Goal: Task Accomplishment & Management: Use online tool/utility

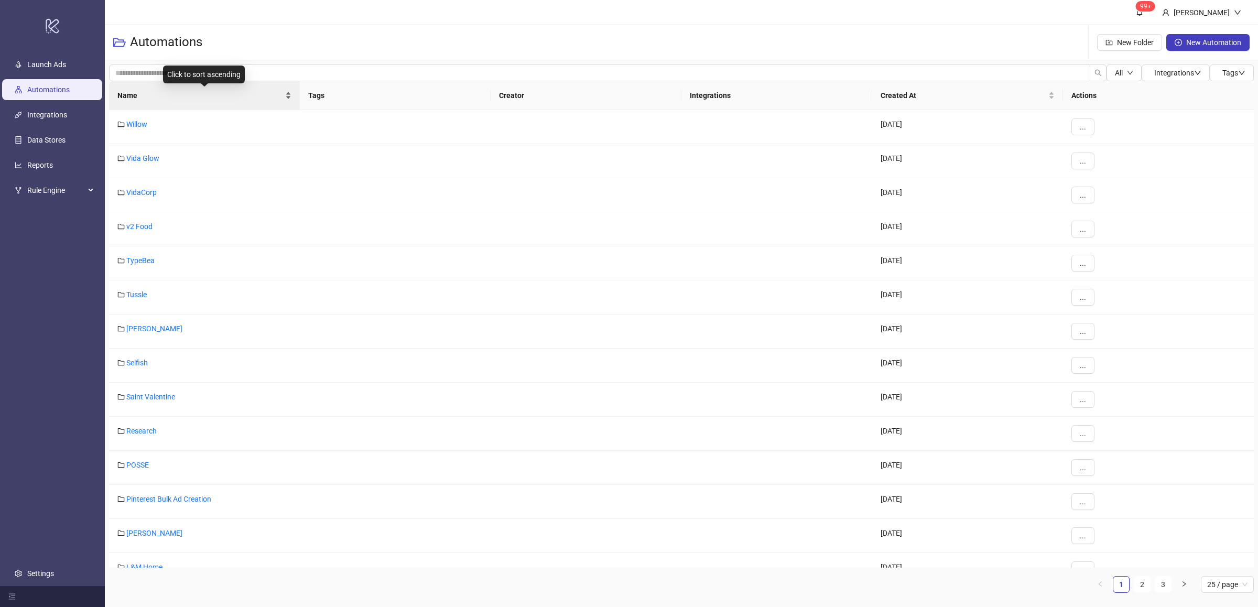
click at [288, 95] on div "Name" at bounding box center [204, 96] width 174 height 12
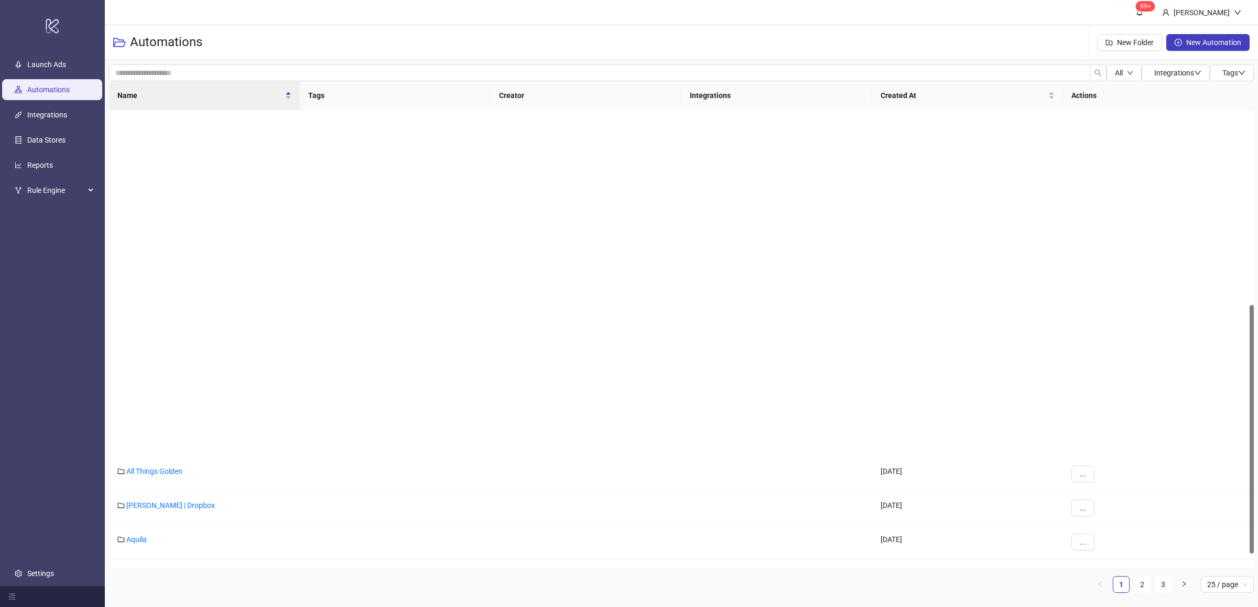
scroll to position [400, 0]
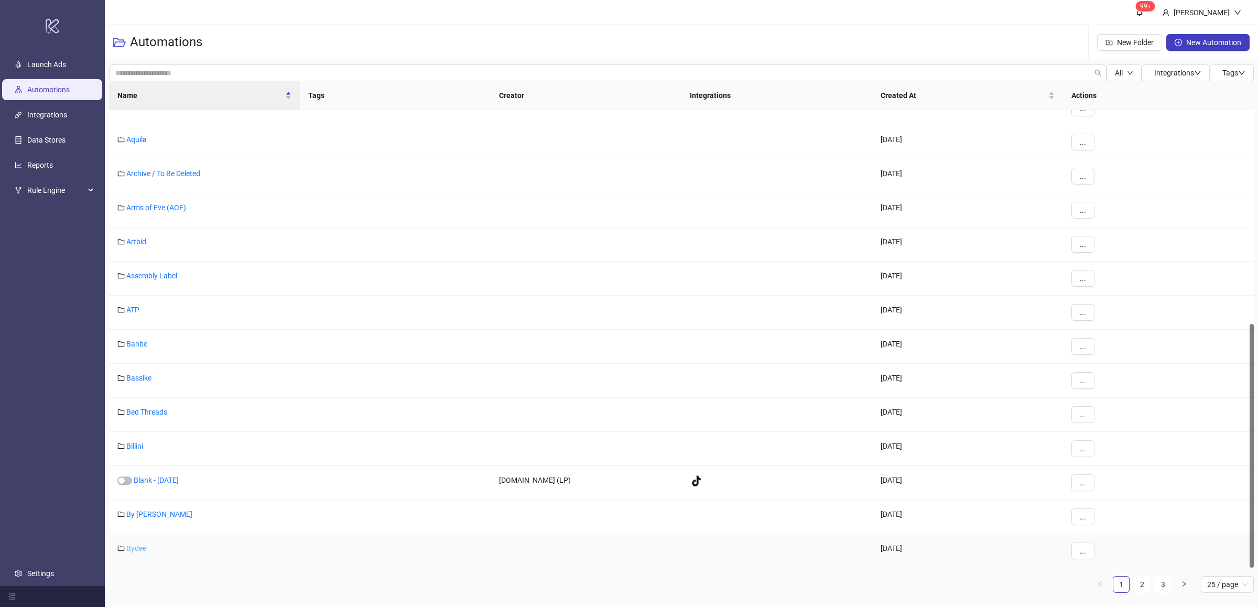
click at [142, 550] on link "Bydee" at bounding box center [136, 548] width 20 height 8
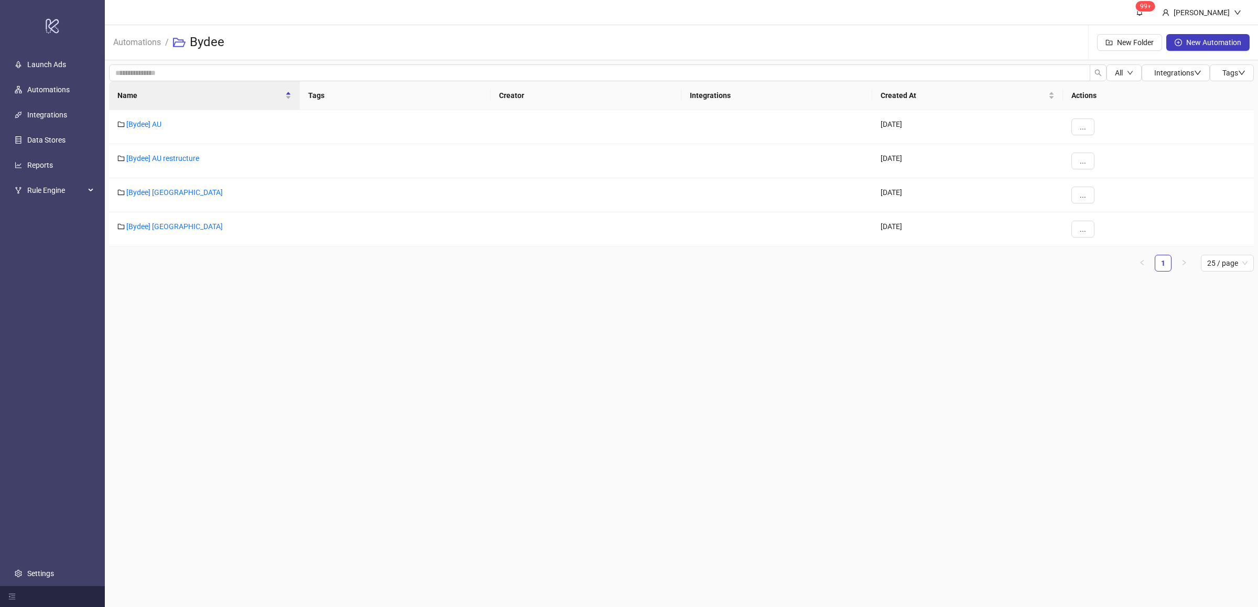
click at [203, 266] on ul "1 25 / page" at bounding box center [681, 263] width 1145 height 17
click at [167, 159] on link "[Bydee] AU restructure" at bounding box center [162, 158] width 73 height 8
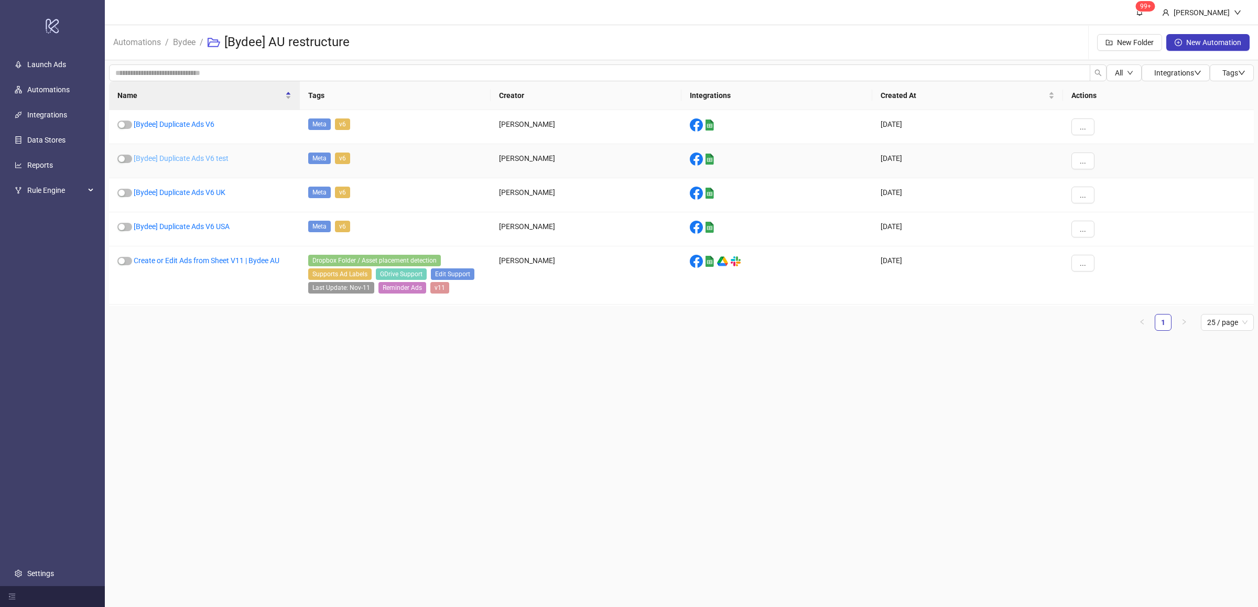
click at [215, 159] on link "[Bydee] Duplicate Ads V6 test" at bounding box center [181, 158] width 95 height 8
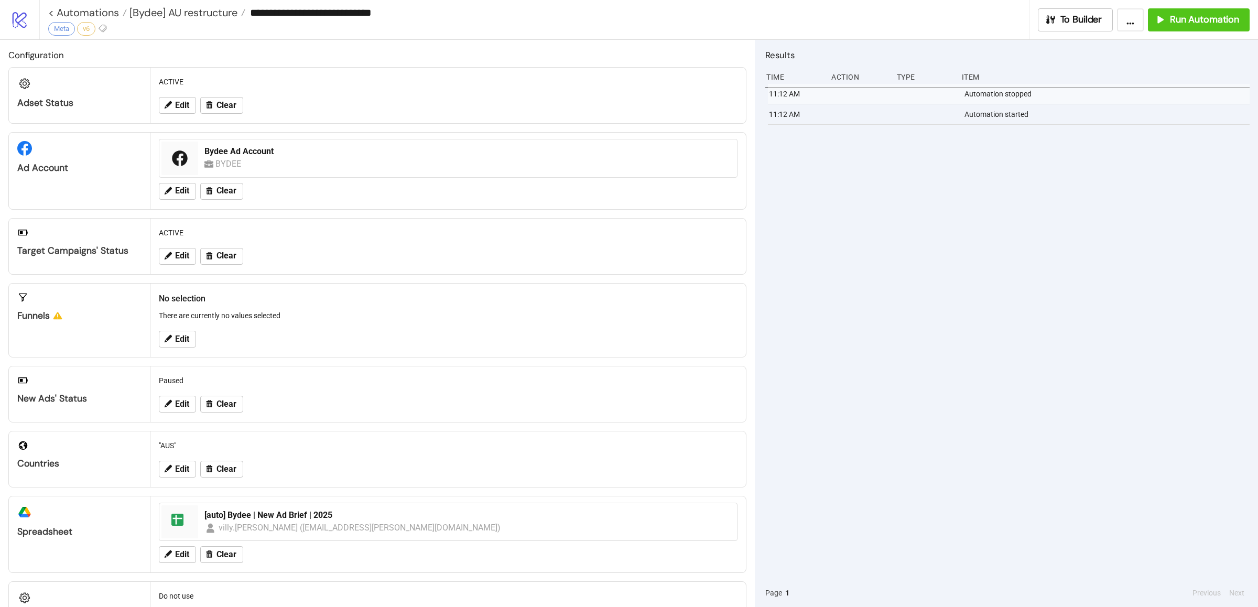
click at [843, 413] on div "11:12 AM Automation stopped 11:12 AM Automation started" at bounding box center [1007, 331] width 484 height 495
click at [184, 406] on span "Edit" at bounding box center [182, 403] width 14 height 9
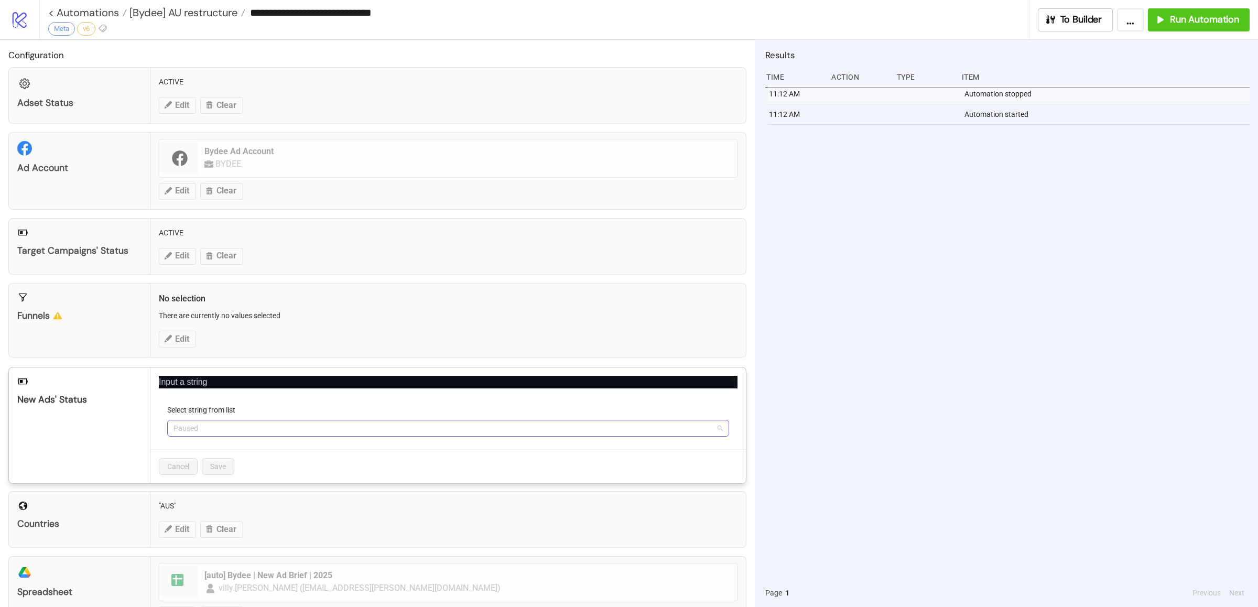
click at [248, 431] on span "Paused" at bounding box center [448, 428] width 549 height 16
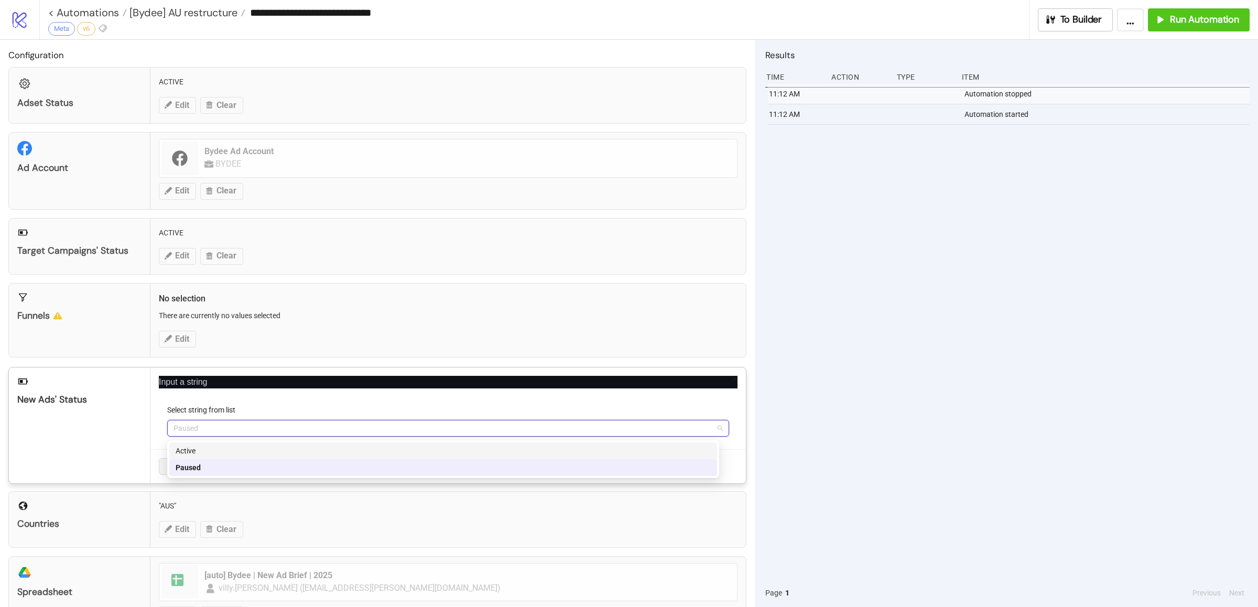
drag, startPoint x: 859, startPoint y: 362, endPoint x: 870, endPoint y: 360, distance: 10.7
click at [859, 361] on div "11:12 AM Automation stopped 11:12 AM Automation started" at bounding box center [1007, 331] width 484 height 495
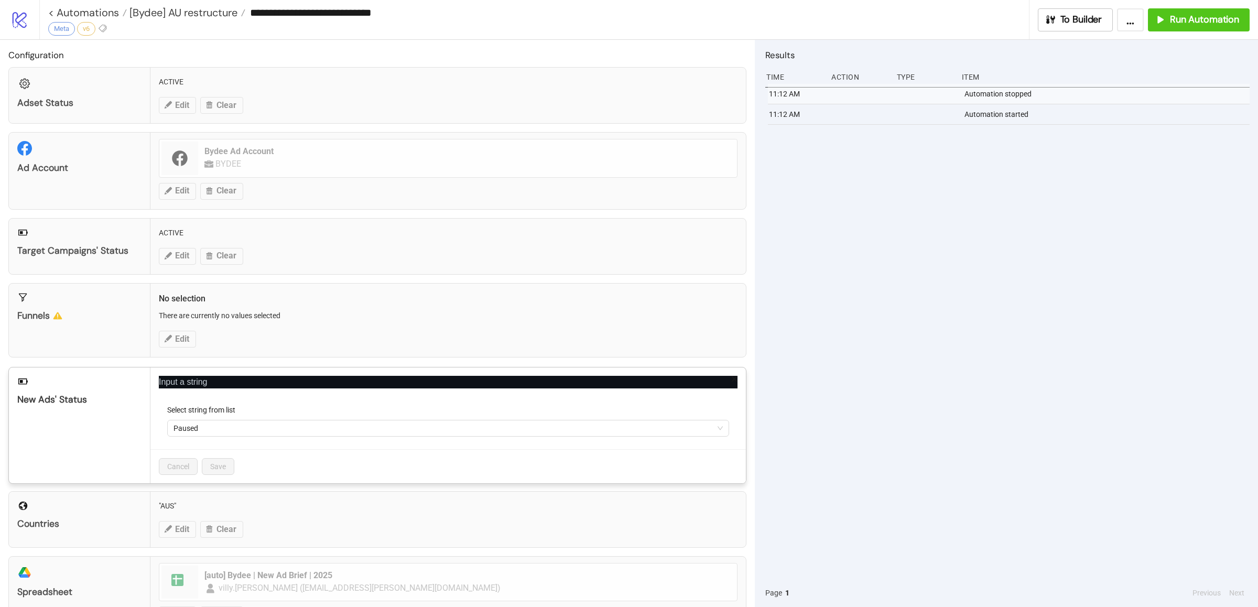
click at [901, 342] on div "**********" at bounding box center [629, 303] width 1258 height 607
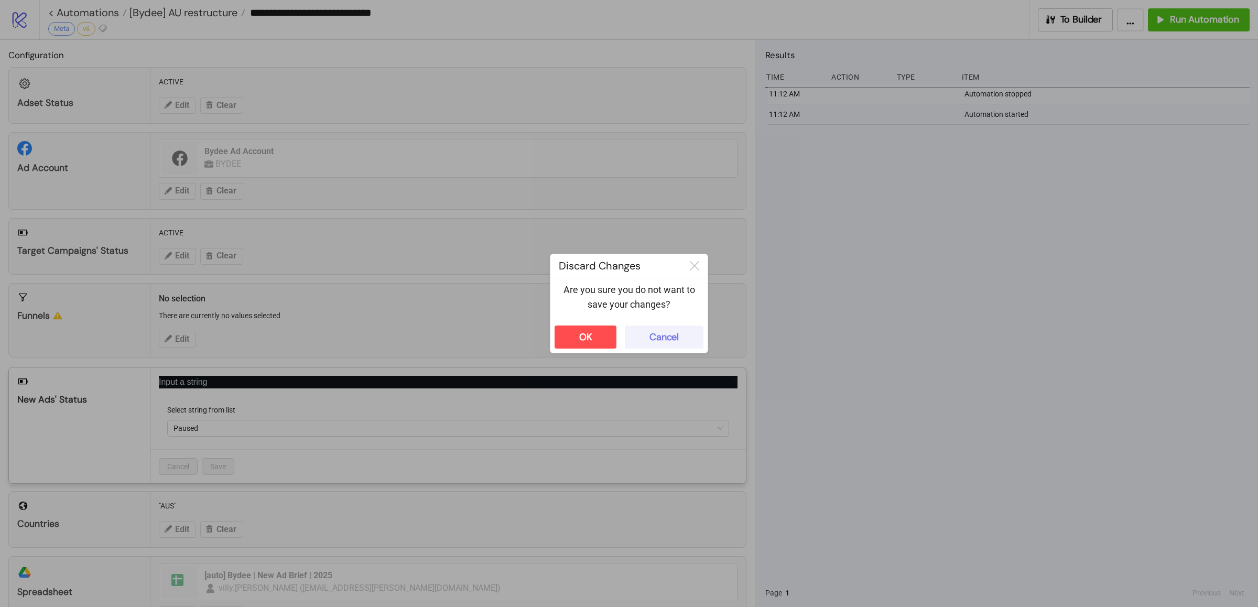
click at [663, 334] on div "Cancel" at bounding box center [663, 337] width 29 height 12
click at [830, 374] on div "**********" at bounding box center [629, 303] width 1258 height 607
click at [566, 341] on button "OK" at bounding box center [586, 337] width 62 height 23
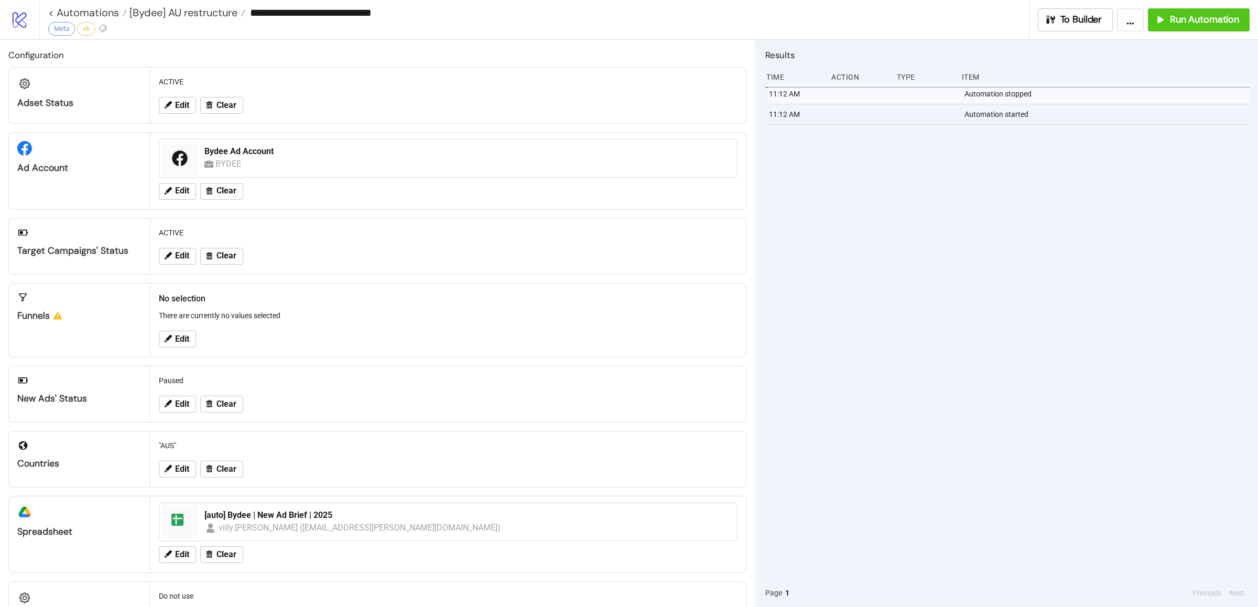
click at [822, 258] on div "11:12 AM Automation stopped 11:12 AM Automation started" at bounding box center [1007, 331] width 484 height 495
drag, startPoint x: 855, startPoint y: 283, endPoint x: 852, endPoint y: 267, distance: 15.4
click at [858, 280] on div "11:12 AM Automation stopped 11:12 AM Automation started" at bounding box center [1007, 331] width 484 height 495
click at [949, 292] on div "11:12 AM Automation stopped 11:12 AM Automation started" at bounding box center [1007, 331] width 484 height 495
click at [1156, 23] on icon "button" at bounding box center [1160, 20] width 12 height 12
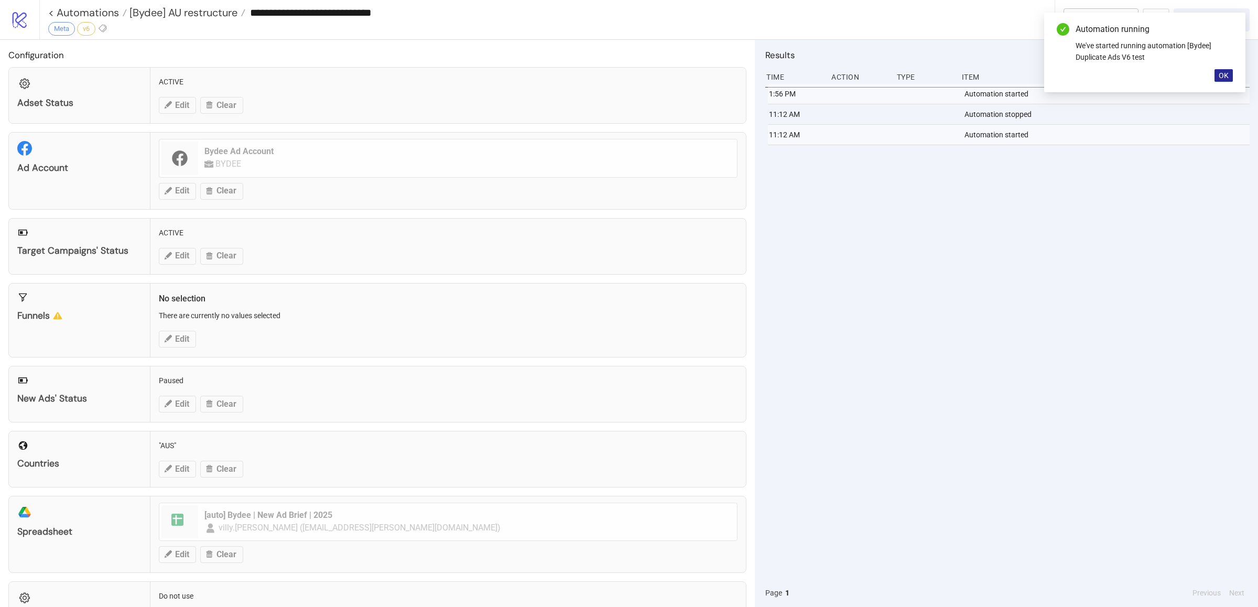
click at [1228, 77] on button "OK" at bounding box center [1224, 75] width 18 height 13
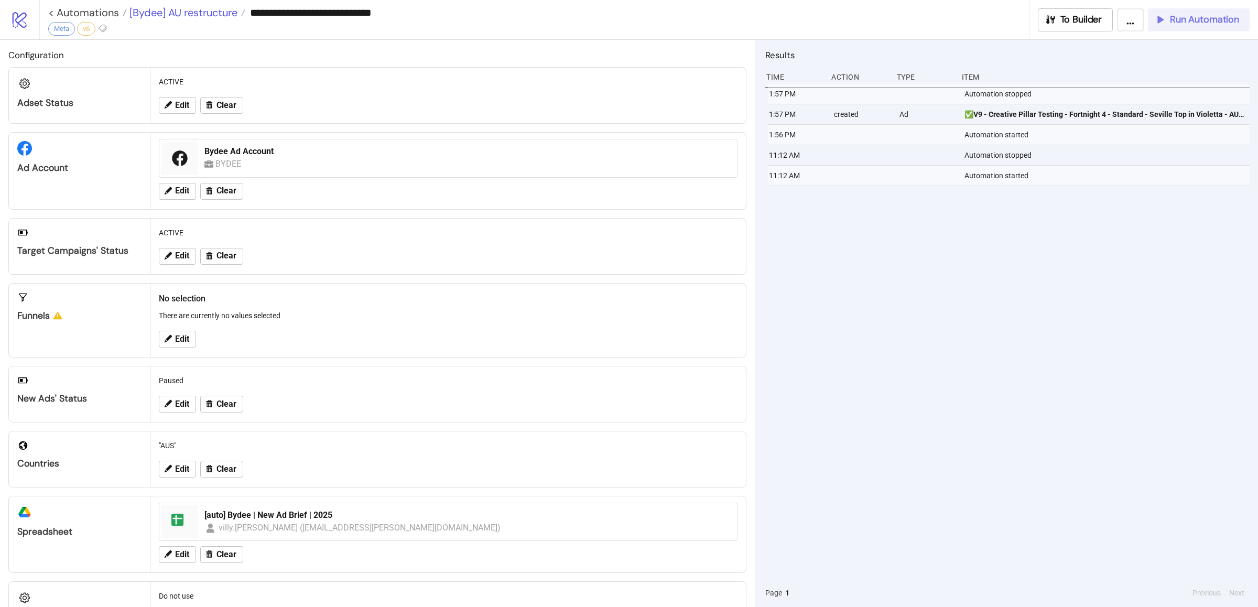
click at [187, 14] on span "[Bydee] AU restructure" at bounding box center [182, 13] width 111 height 14
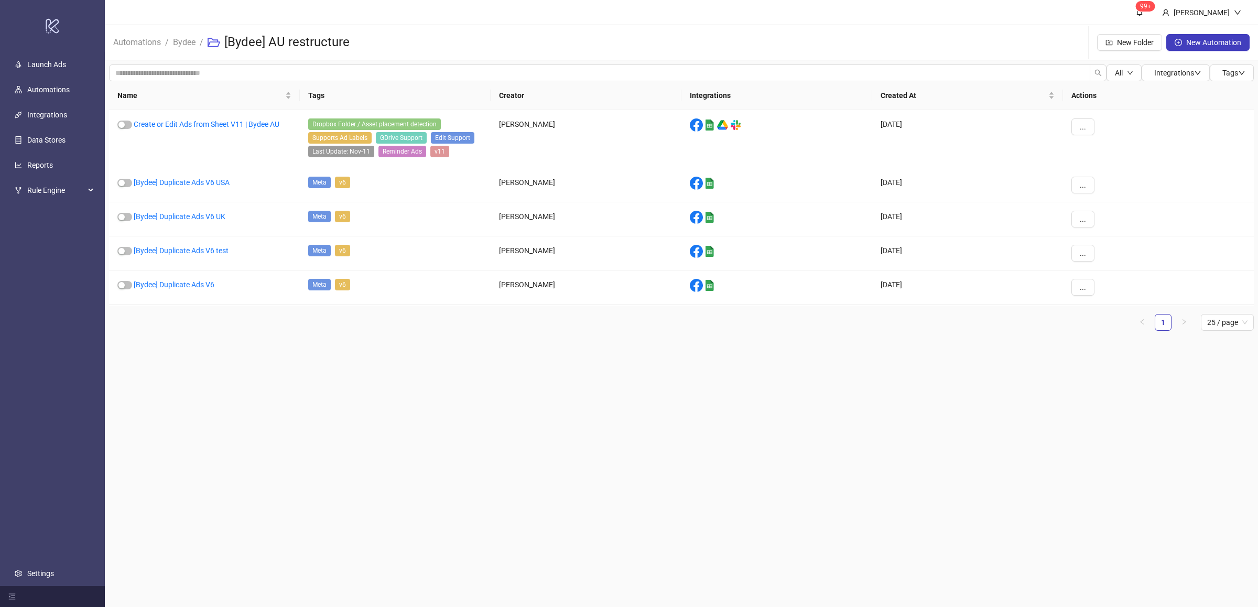
click at [274, 384] on main "99+ [PERSON_NAME] Automations / Bydee / [Bydee] AU restructure New Folder New A…" at bounding box center [681, 303] width 1153 height 607
click at [275, 381] on main "99+ [PERSON_NAME] Automations / Bydee / [Bydee] AU restructure New Folder New A…" at bounding box center [681, 303] width 1153 height 607
click at [283, 388] on main "99+ [PERSON_NAME] Automations / Bydee / [Bydee] AU restructure New Folder New A…" at bounding box center [681, 303] width 1153 height 607
click at [282, 388] on main "99+ [PERSON_NAME] Automations / Bydee / [Bydee] AU restructure New Folder New A…" at bounding box center [681, 303] width 1153 height 607
click at [205, 285] on link "[Bydee] Duplicate Ads V6" at bounding box center [174, 284] width 81 height 8
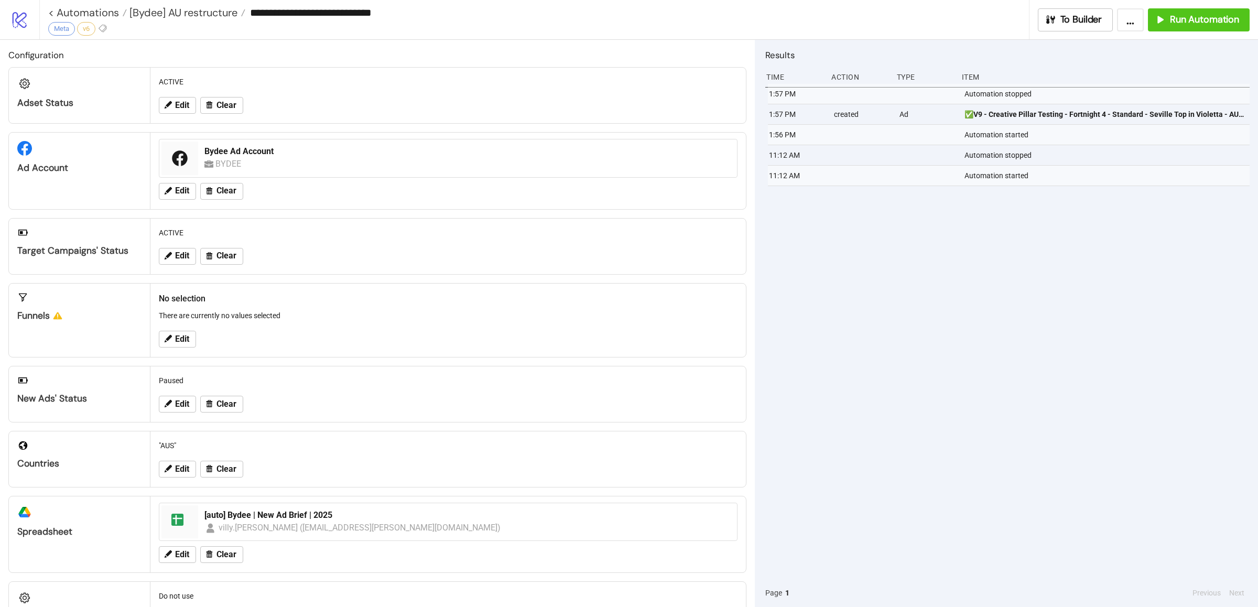
click at [906, 326] on div "1:57 PM Automation stopped 1:57 PM created Ad ✅V9 - Creative Pillar Testing - F…" at bounding box center [1007, 331] width 484 height 495
type input "**********"
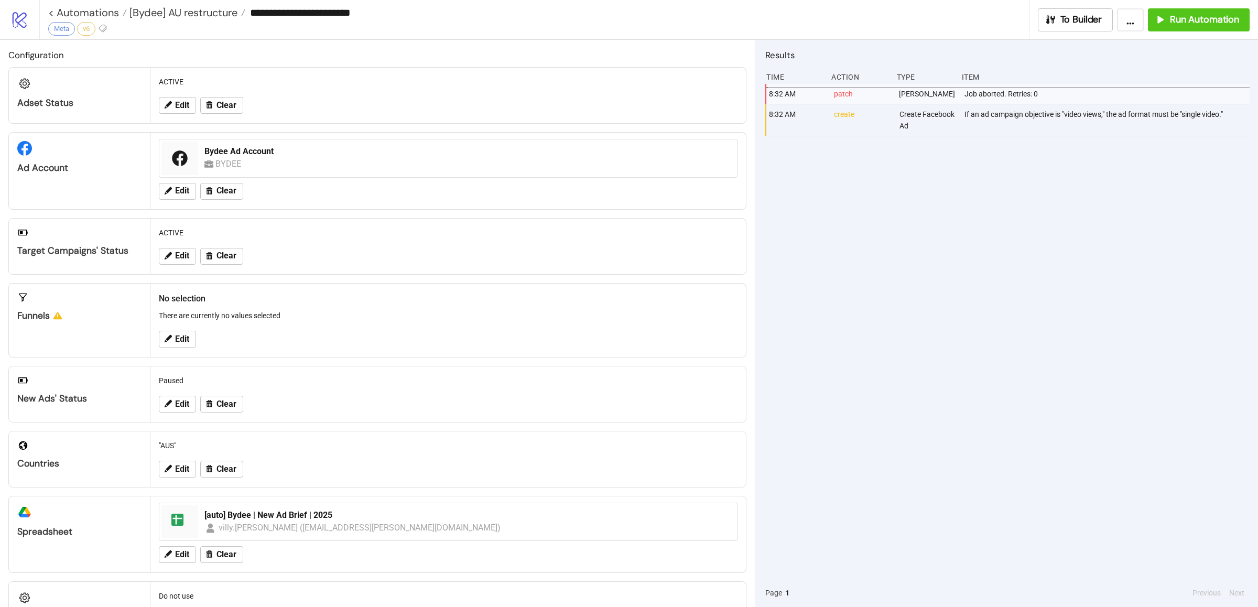
click at [961, 331] on div "8:32 AM patch Patch Json Job aborted. Retries: 0 8:32 AM create Create Facebook…" at bounding box center [1007, 331] width 484 height 495
click at [968, 352] on div "8:32 AM patch Patch Json Job aborted. Retries: 0 8:32 AM create Create Facebook…" at bounding box center [1007, 331] width 484 height 495
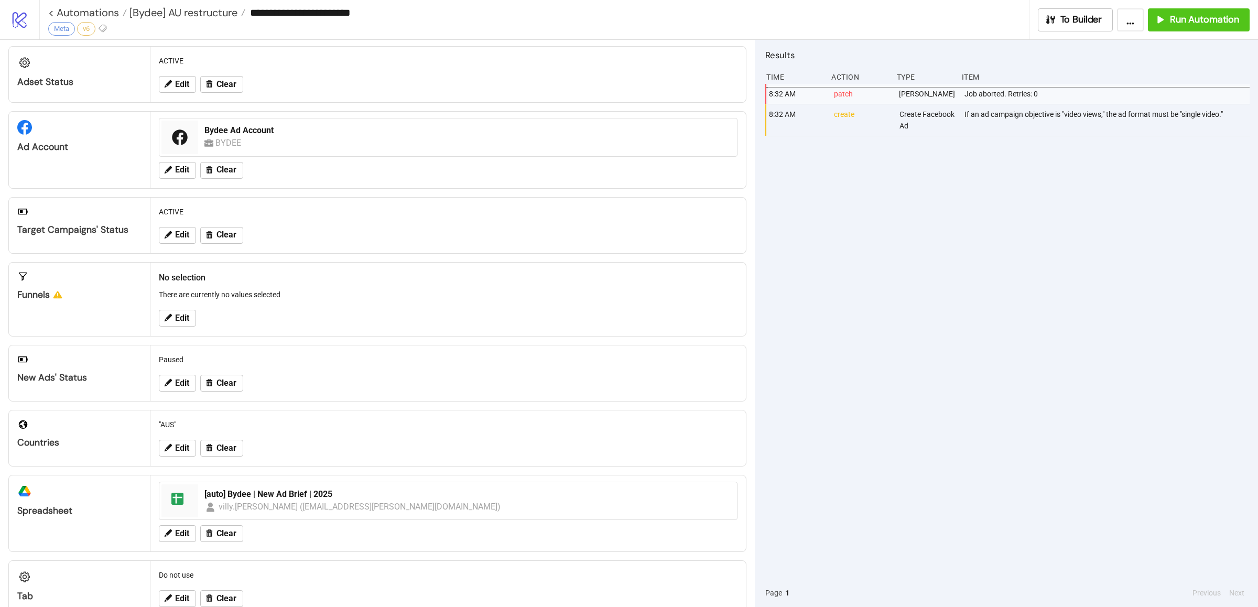
scroll to position [50, 0]
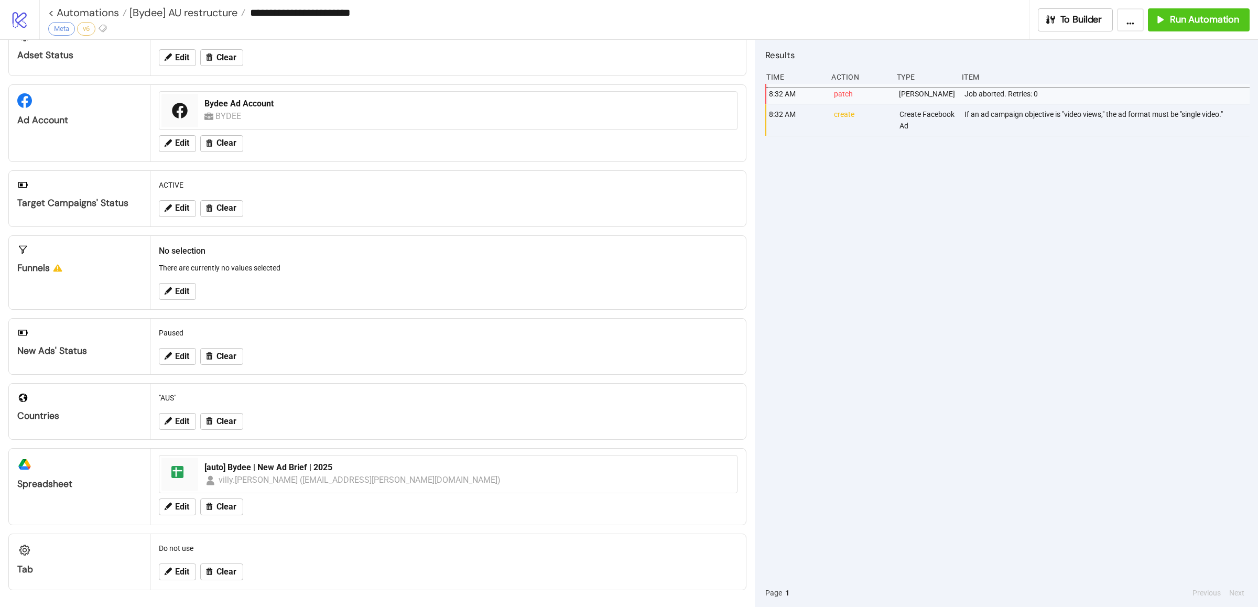
click at [894, 339] on div "8:32 AM patch Patch Json Job aborted. Retries: 0 8:32 AM create Create Facebook…" at bounding box center [1007, 331] width 484 height 495
click at [887, 352] on div "8:32 AM patch Patch Json Job aborted. Retries: 0 8:32 AM create Create Facebook…" at bounding box center [1007, 331] width 484 height 495
click at [1179, 26] on button "Run Automation" at bounding box center [1199, 19] width 102 height 23
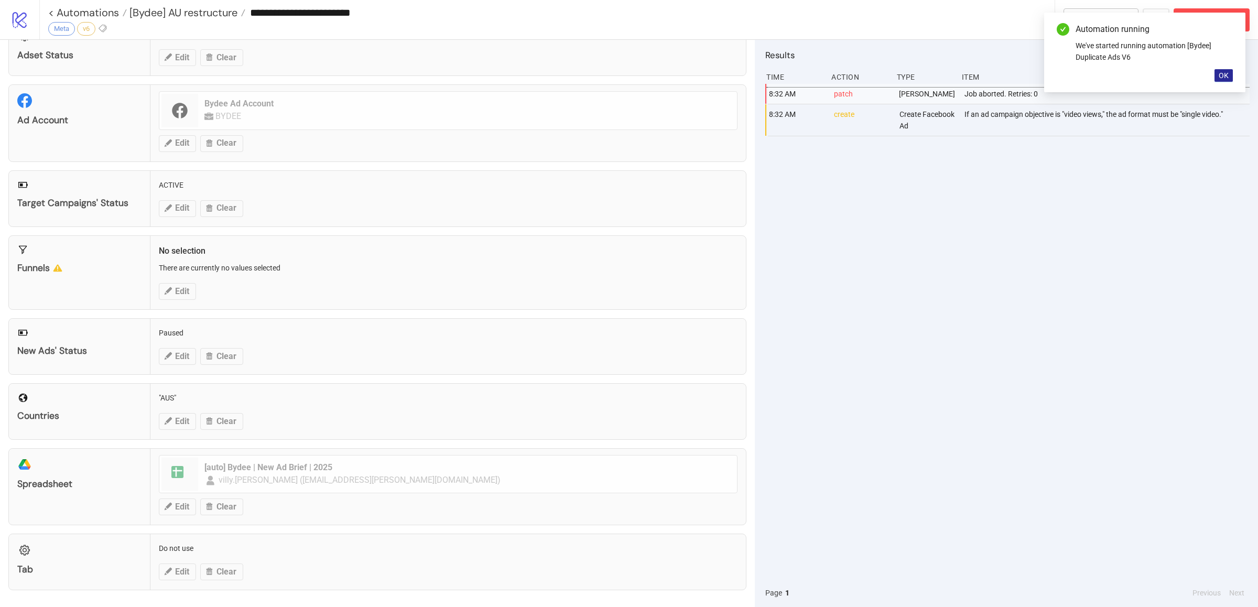
click at [1223, 80] on button "OK" at bounding box center [1224, 75] width 18 height 13
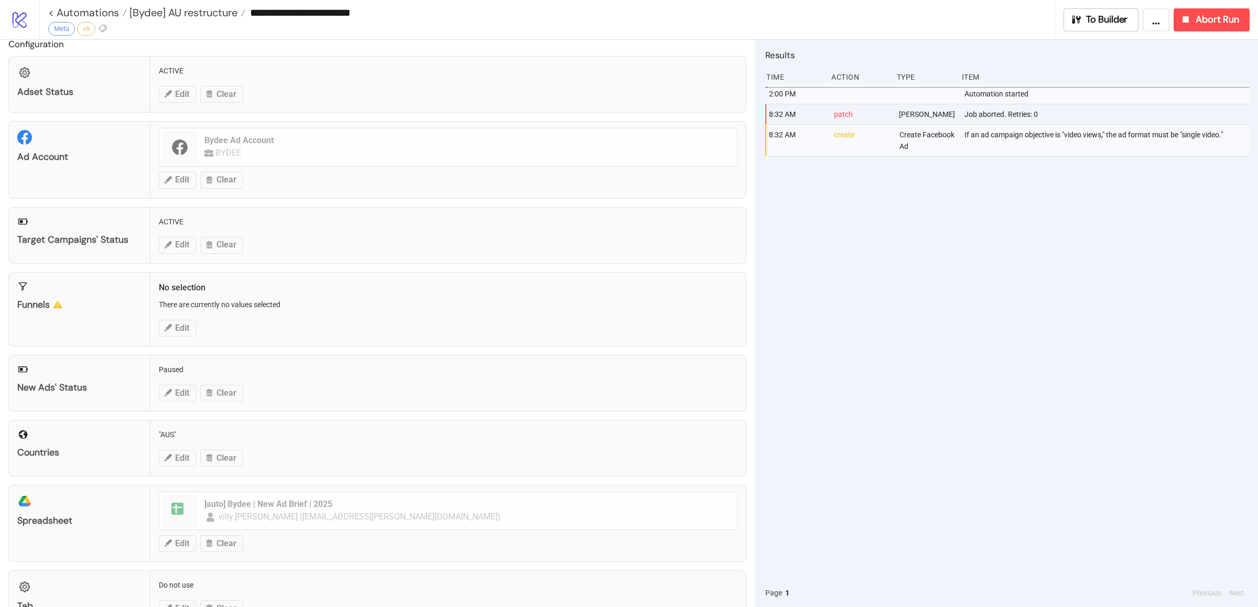
scroll to position [0, 0]
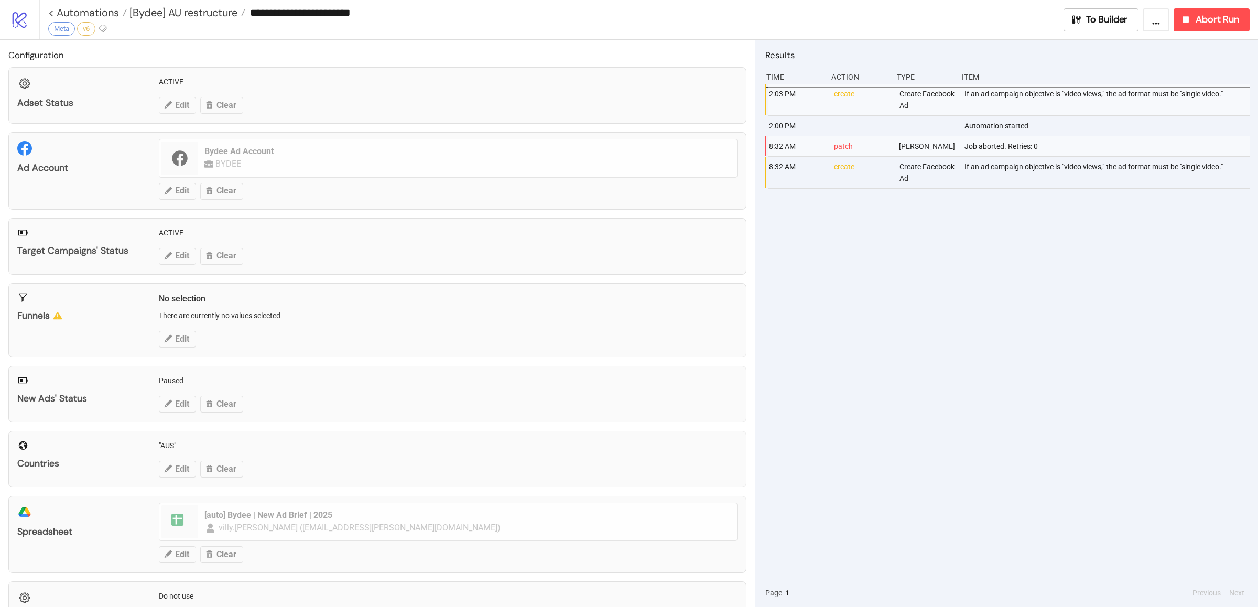
click at [1129, 259] on div "2:03 PM create Create Facebook Ad If an ad campaign objective is "video views,"…" at bounding box center [1007, 331] width 484 height 495
click at [1136, 285] on div "2:03 PM create Create Facebook Ad If an ad campaign objective is "video views,"…" at bounding box center [1007, 331] width 484 height 495
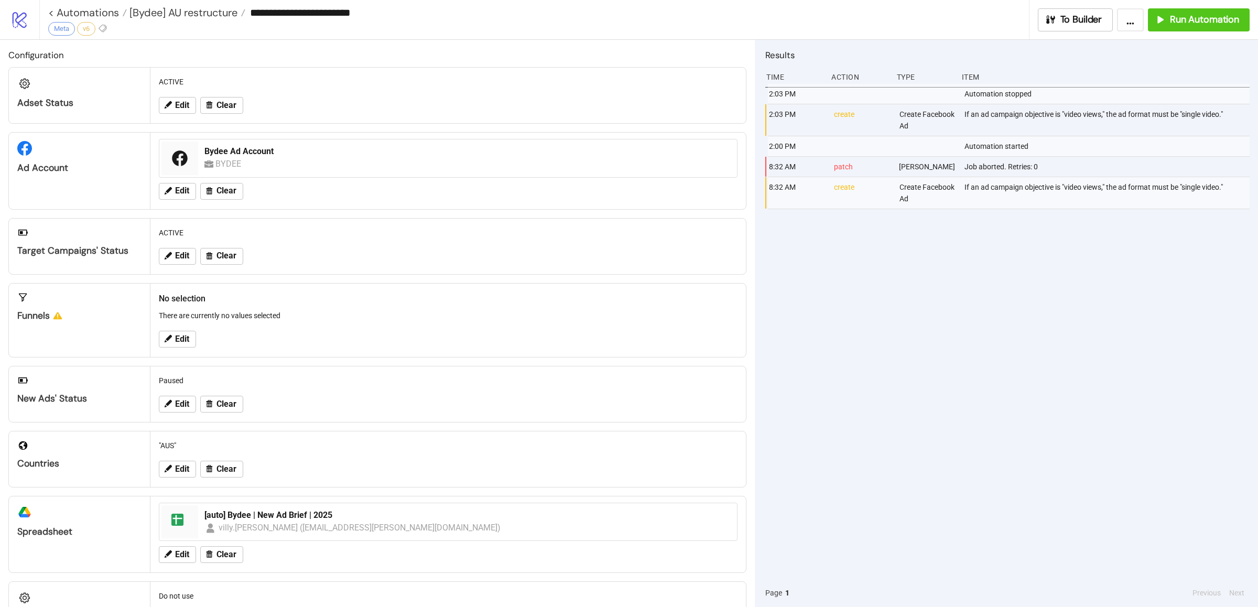
click at [1166, 137] on div "Automation started" at bounding box center [1107, 146] width 289 height 20
copy div "If an ad campaign objective is "video views," the ad format must be "single vid…"
drag, startPoint x: 964, startPoint y: 114, endPoint x: 1227, endPoint y: 112, distance: 263.1
click at [1227, 112] on div "If an ad campaign objective is "video views," the ad format must be "single vid…" at bounding box center [1107, 119] width 289 height 31
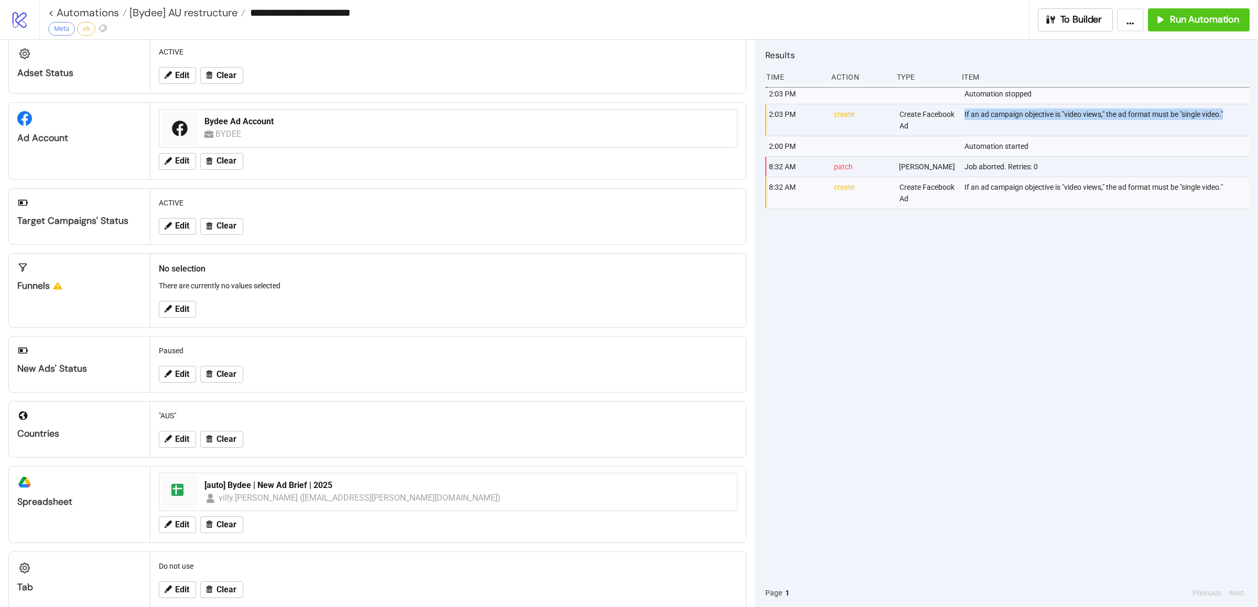
scroll to position [25, 0]
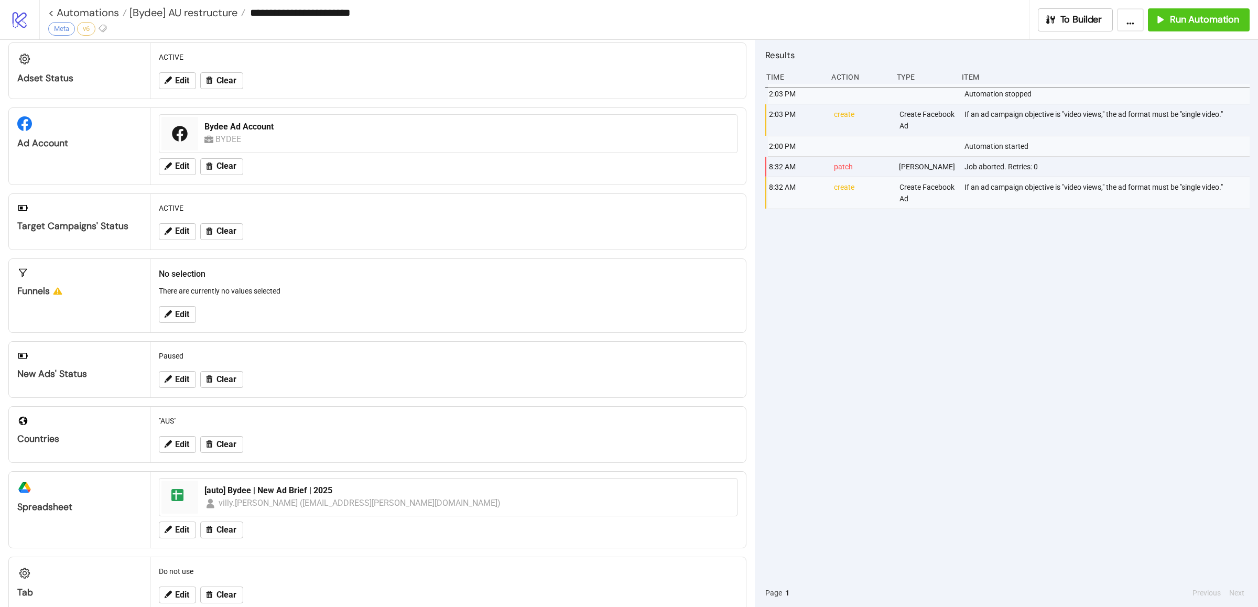
click at [937, 283] on div "2:03 PM Automation stopped 2:03 PM create Create Facebook Ad If an ad campaign …" at bounding box center [1007, 331] width 484 height 495
click at [1174, 23] on span "Run Automation" at bounding box center [1204, 20] width 69 height 12
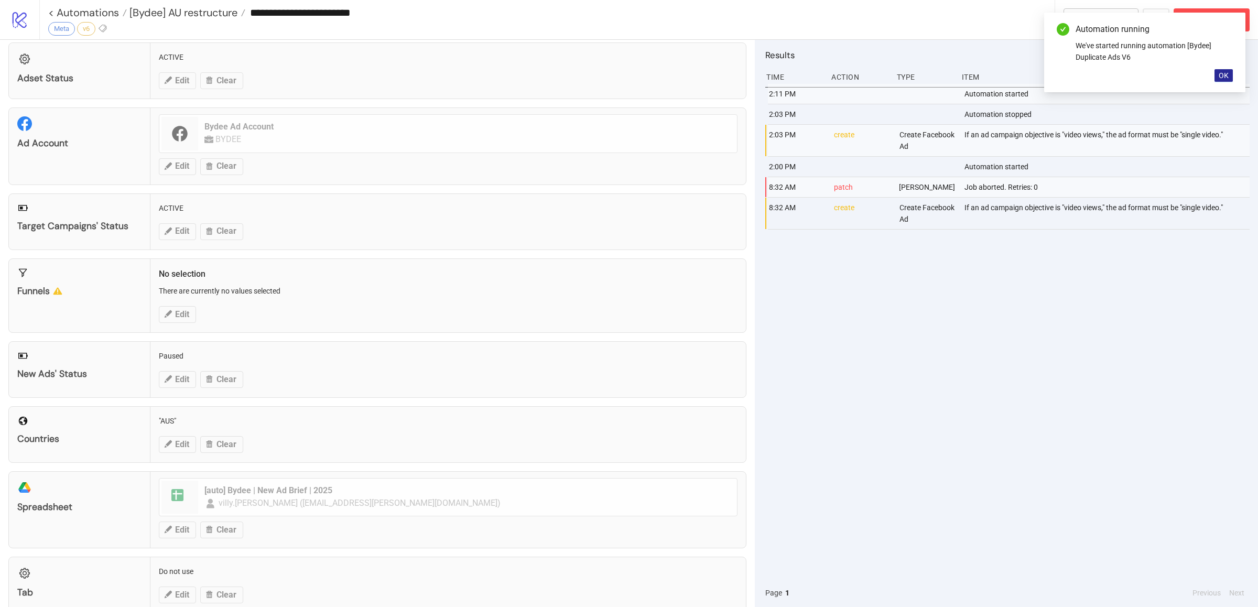
click at [1219, 75] on span "OK" at bounding box center [1224, 75] width 10 height 8
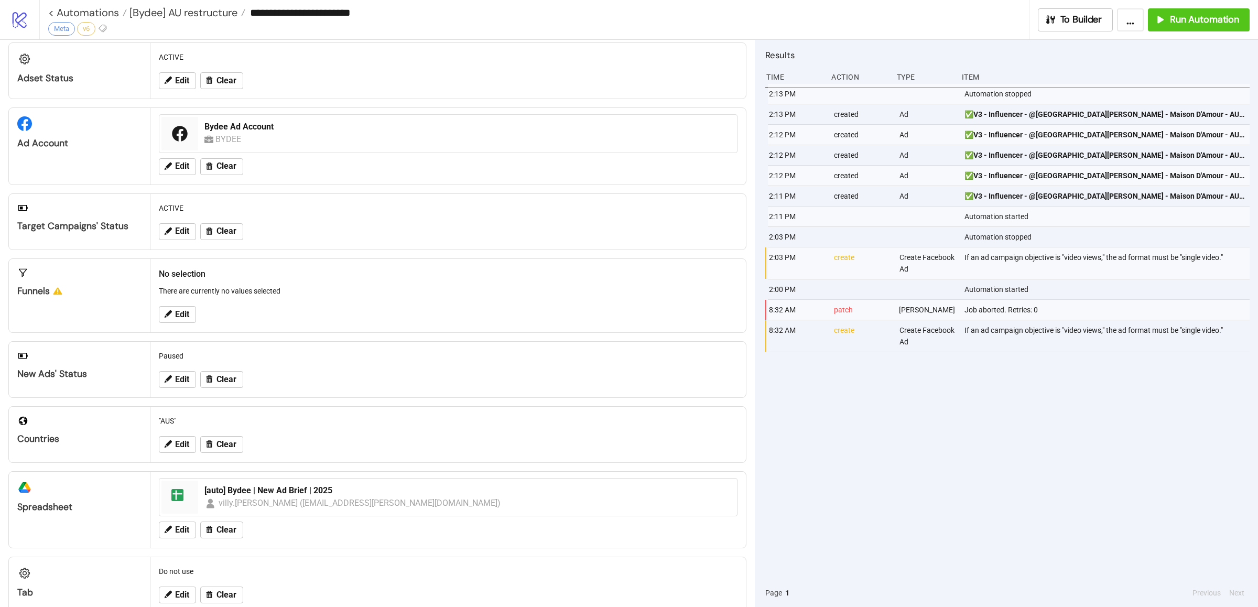
click at [947, 455] on div "2:13 PM Automation stopped 2:13 PM created Ad ✅V3 - Influencer - @[GEOGRAPHIC_D…" at bounding box center [1007, 331] width 484 height 495
click at [1168, 24] on div "Run Automation" at bounding box center [1196, 20] width 85 height 12
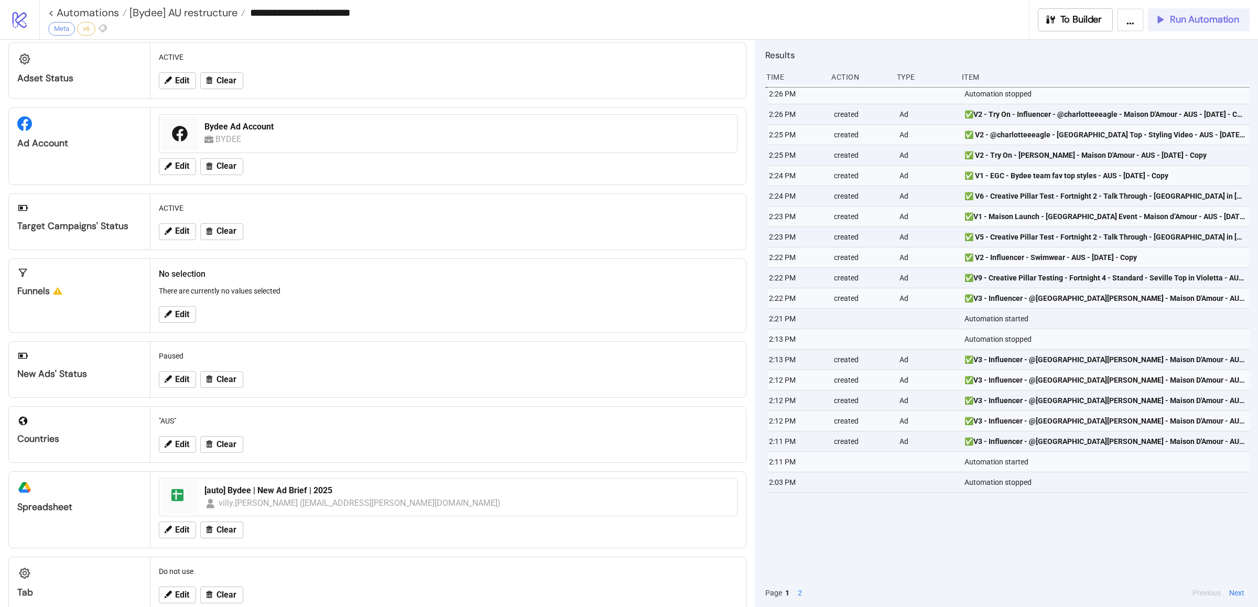
click at [1173, 28] on button "Run Automation" at bounding box center [1199, 19] width 102 height 23
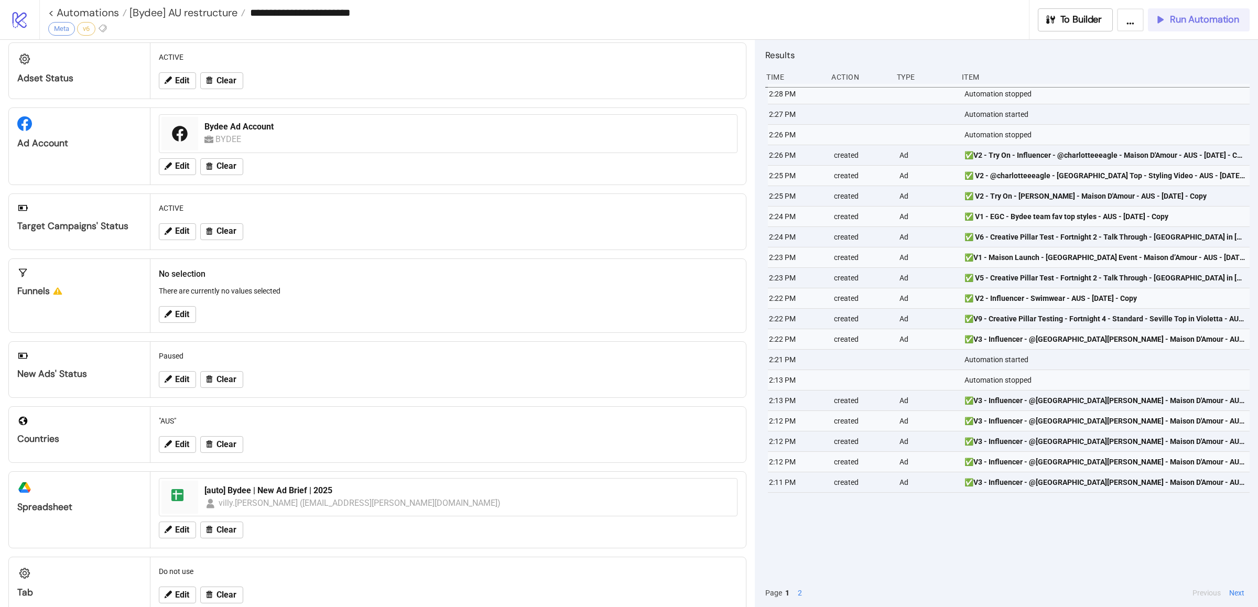
click at [1165, 21] on icon "button" at bounding box center [1160, 20] width 12 height 12
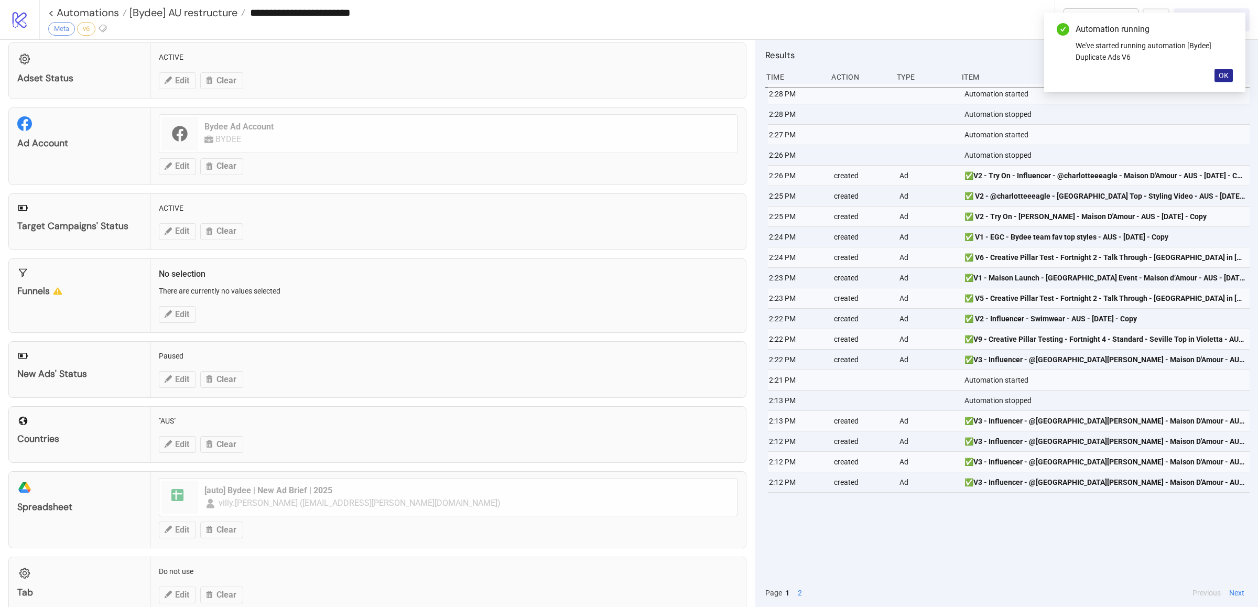
click at [1224, 73] on span "OK" at bounding box center [1224, 75] width 10 height 8
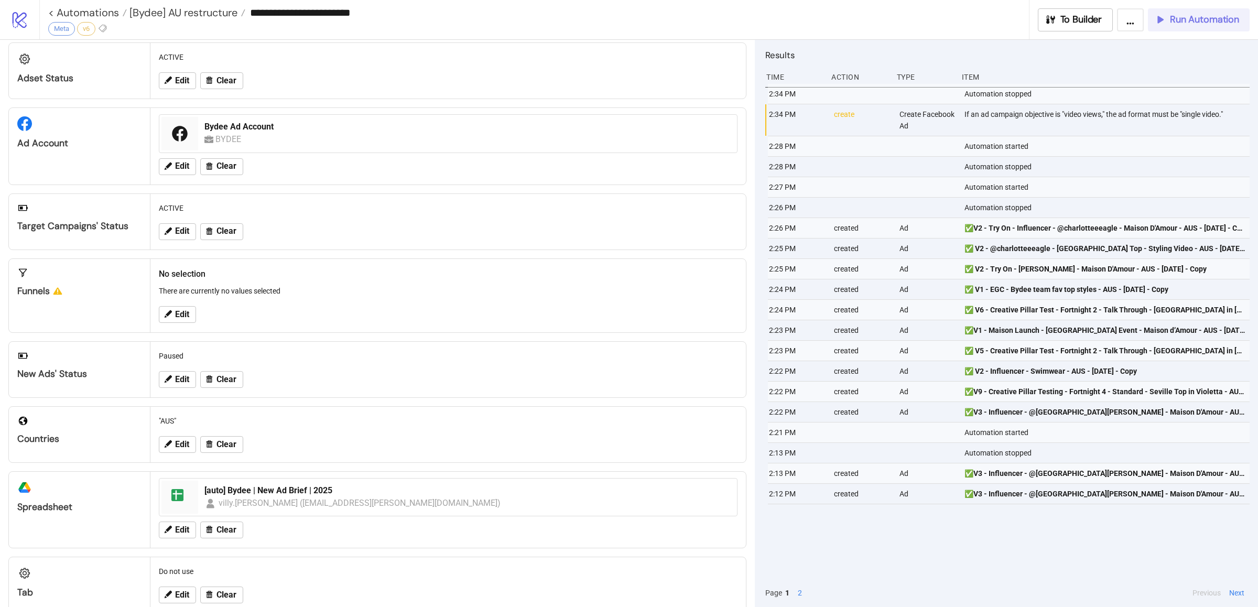
click at [952, 531] on div "2:34 PM Automation stopped 2:34 PM create Create Facebook Ad If an ad campaign …" at bounding box center [1007, 331] width 484 height 495
click at [952, 537] on div "2:34 PM Automation stopped 2:34 PM create Create Facebook Ad If an ad campaign …" at bounding box center [1007, 331] width 484 height 495
click at [933, 534] on div "2:34 PM Automation stopped 2:34 PM create Create Facebook Ad If an ad campaign …" at bounding box center [1007, 331] width 484 height 495
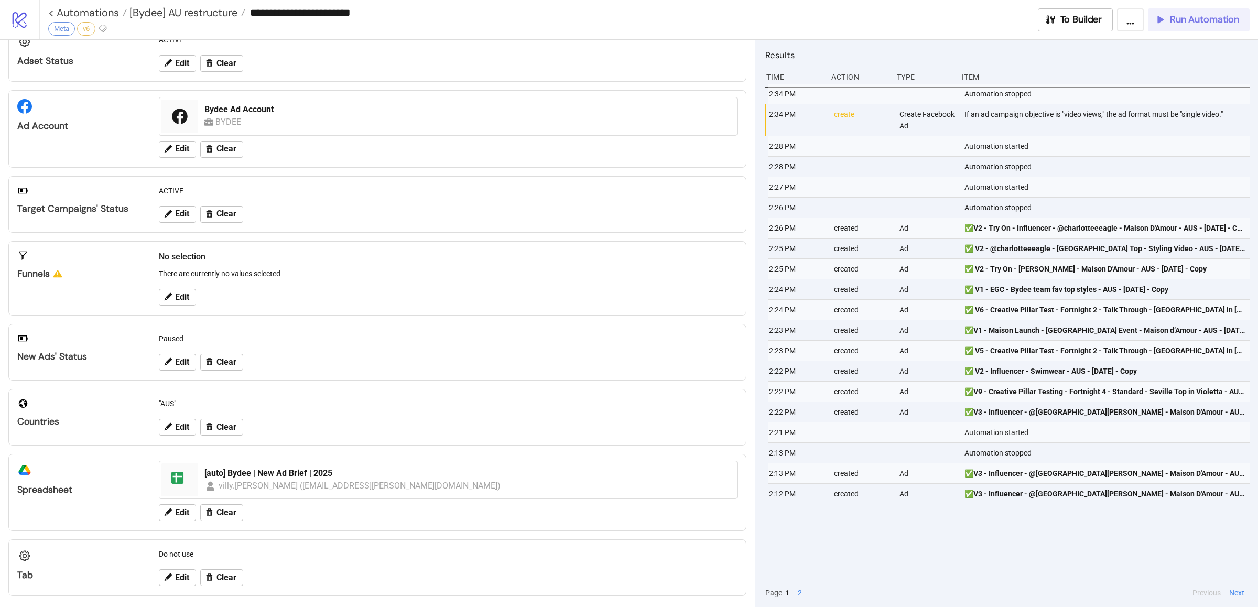
scroll to position [0, 0]
